Goal: Find specific page/section: Find specific page/section

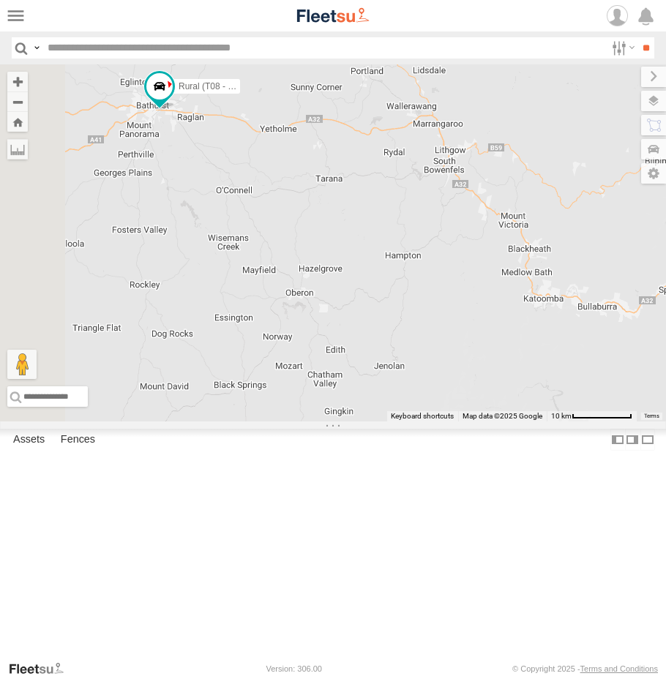
drag, startPoint x: 554, startPoint y: 366, endPoint x: 629, endPoint y: 385, distance: 76.8
click at [629, 385] on div "Brookvale (T10 - [PERSON_NAME]) Rural (T08 - [PERSON_NAME]) Blacktown #1 (T09 -…" at bounding box center [333, 242] width 666 height 357
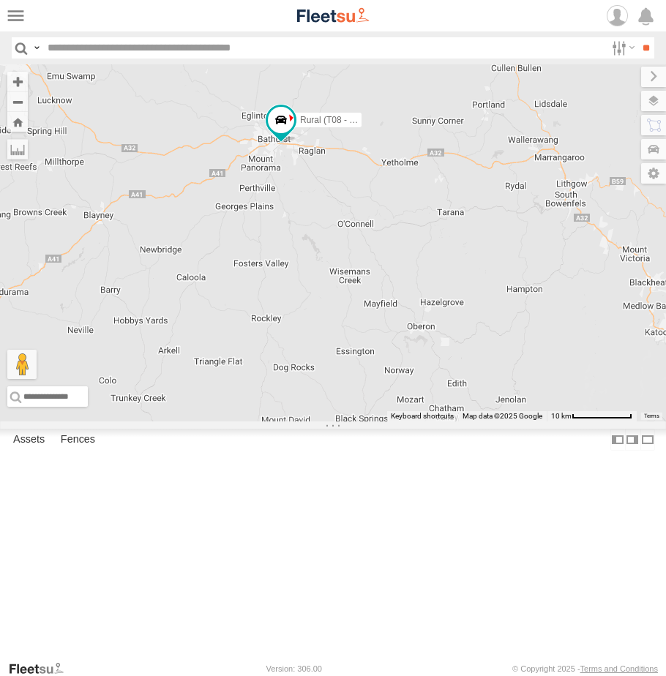
drag, startPoint x: 402, startPoint y: 361, endPoint x: 530, endPoint y: 398, distance: 132.6
click at [530, 398] on div "Brookvale (T10 - [PERSON_NAME]) Rural (T08 - [PERSON_NAME]) Blacktown #1 (T09 -…" at bounding box center [333, 242] width 666 height 357
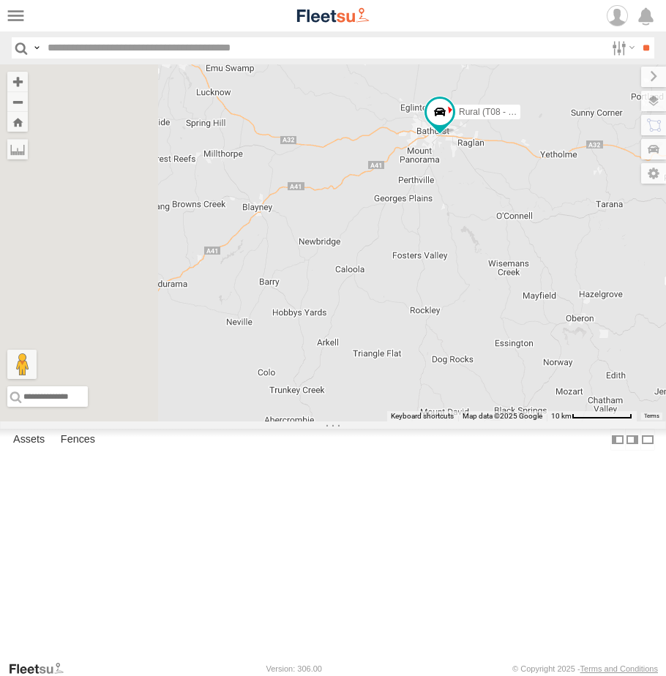
drag, startPoint x: 459, startPoint y: 368, endPoint x: 616, endPoint y: 356, distance: 157.0
click at [616, 356] on div "Brookvale (T10 - [PERSON_NAME]) Rural (T08 - [PERSON_NAME]) Blacktown #1 (T09 -…" at bounding box center [333, 242] width 666 height 357
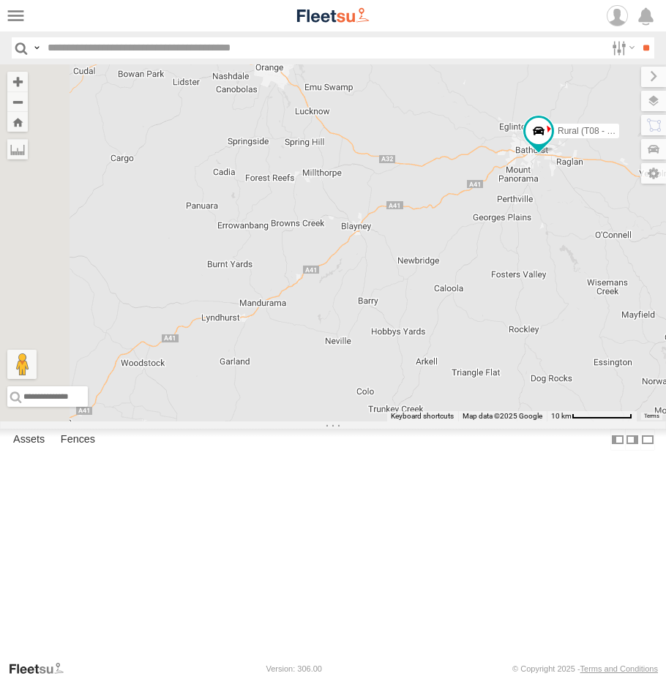
drag, startPoint x: 451, startPoint y: 356, endPoint x: 549, endPoint y: 376, distance: 100.0
click at [549, 376] on div "Brookvale (T10 - [PERSON_NAME]) Rural (T08 - [PERSON_NAME]) Blacktown #1 (T09 -…" at bounding box center [333, 242] width 666 height 357
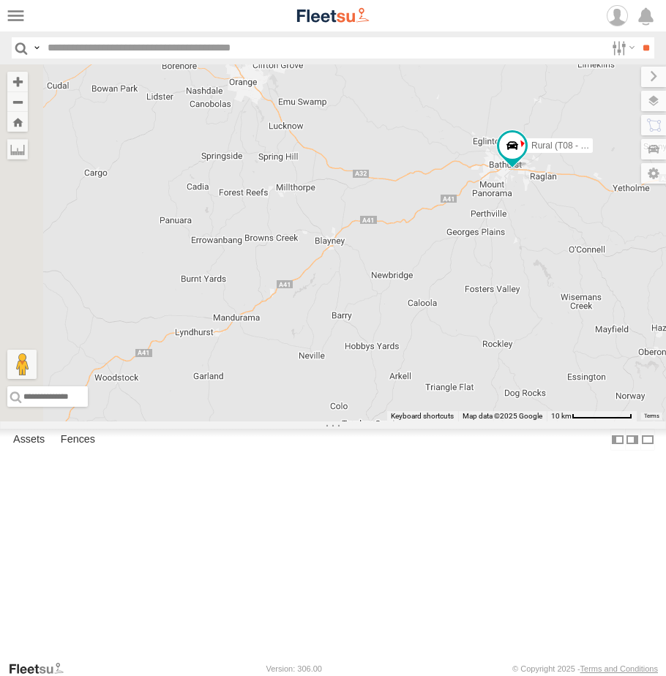
drag, startPoint x: 464, startPoint y: 442, endPoint x: 440, endPoint y: 458, distance: 28.4
click at [440, 421] on div "Brookvale (T10 - [PERSON_NAME]) Rural (T08 - [PERSON_NAME]) Blacktown #1 (T09 -…" at bounding box center [333, 242] width 666 height 357
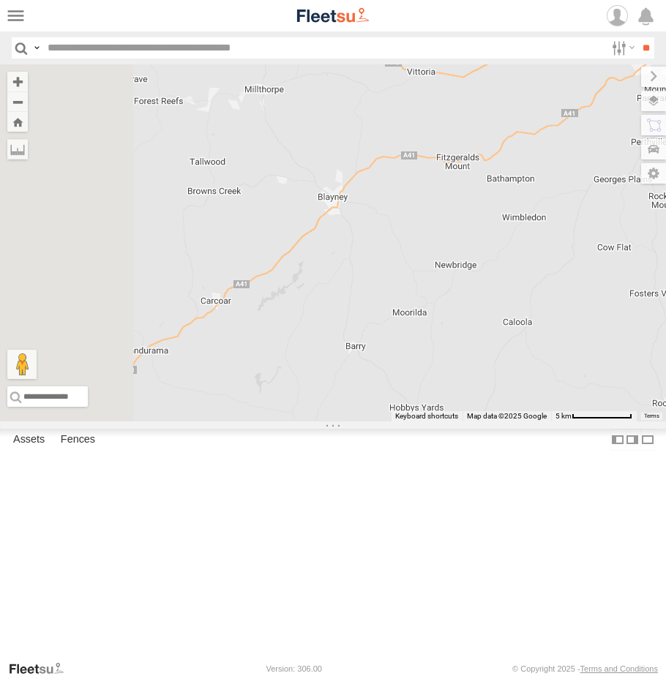
drag, startPoint x: 421, startPoint y: 278, endPoint x: 471, endPoint y: 302, distance: 55.9
click at [471, 302] on div "Brookvale (T10 - [PERSON_NAME]) Rural (T08 - [PERSON_NAME]) Blacktown #1 (T09 -…" at bounding box center [333, 242] width 666 height 357
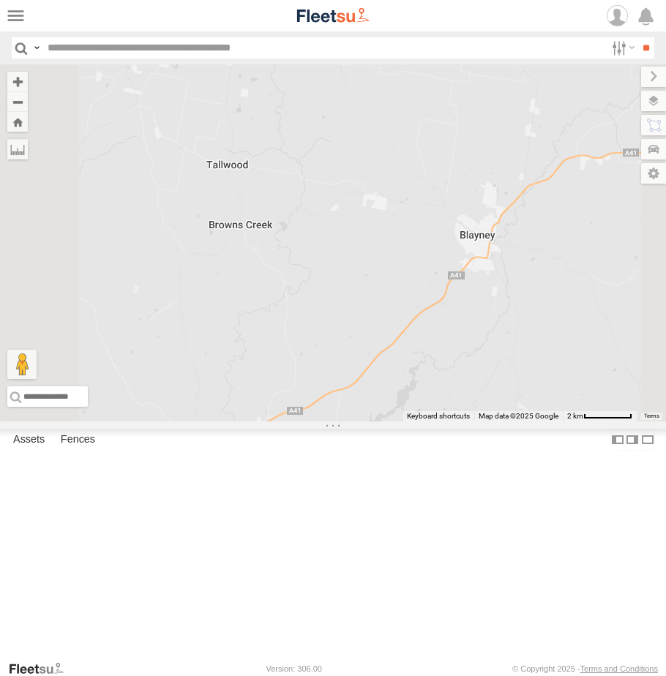
drag, startPoint x: 416, startPoint y: 298, endPoint x: 532, endPoint y: 296, distance: 115.6
click at [532, 296] on div "Brookvale (T10 - [PERSON_NAME]) Rural (T08 - [PERSON_NAME]) Blacktown #1 (T09 -…" at bounding box center [333, 242] width 666 height 357
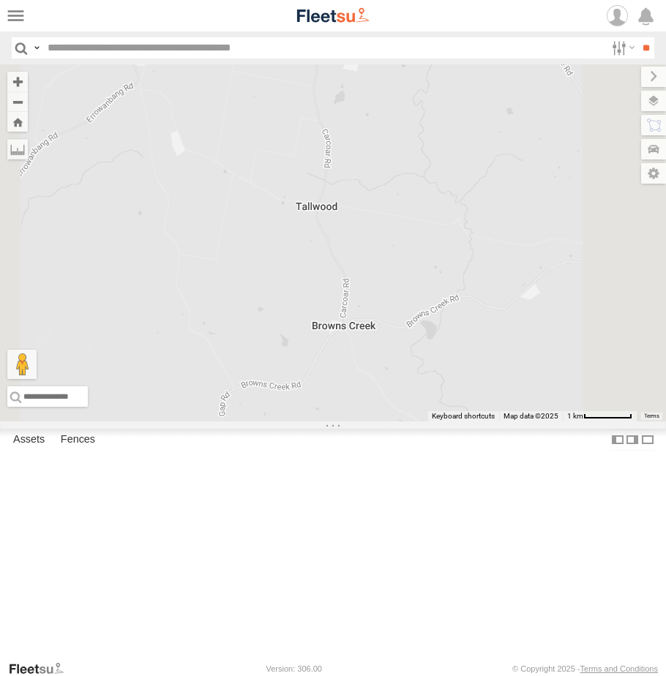
drag, startPoint x: 496, startPoint y: 323, endPoint x: 546, endPoint y: 371, distance: 69.3
click at [545, 367] on div "Brookvale (T10 - [PERSON_NAME]) Rural (T08 - [PERSON_NAME]) Blacktown #1 (T09 -…" at bounding box center [333, 242] width 666 height 357
drag, startPoint x: 515, startPoint y: 365, endPoint x: 546, endPoint y: 429, distance: 71.6
click at [546, 421] on div "Brookvale (T10 - [PERSON_NAME]) Rural (T08 - [PERSON_NAME]) Blacktown #1 (T09 -…" at bounding box center [333, 242] width 666 height 357
